Goal: Navigation & Orientation: Understand site structure

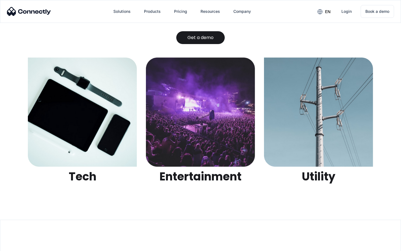
scroll to position [1758, 0]
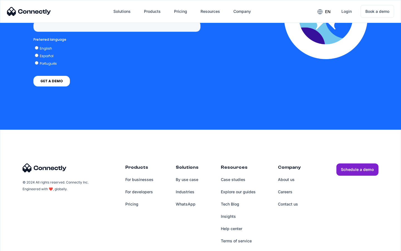
scroll to position [2298, 0]
